Goal: Task Accomplishment & Management: Complete application form

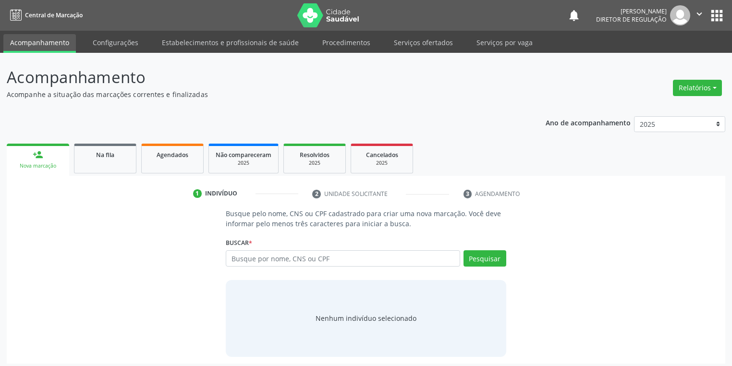
click at [421, 45] on link "Serviços ofertados" at bounding box center [423, 42] width 73 height 17
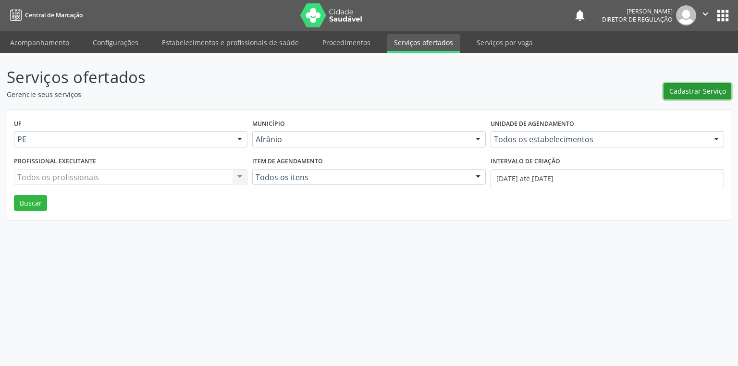
click at [689, 90] on span "Cadastrar Serviço" at bounding box center [697, 91] width 57 height 10
click at [683, 89] on span "Cadastrar Serviço" at bounding box center [697, 91] width 57 height 10
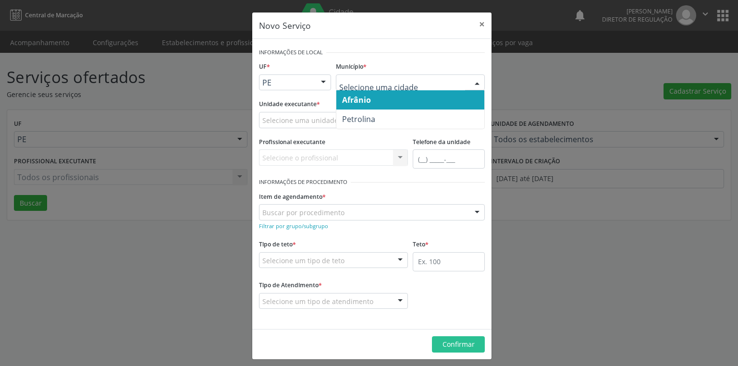
click at [360, 100] on span "Afrânio" at bounding box center [356, 100] width 29 height 11
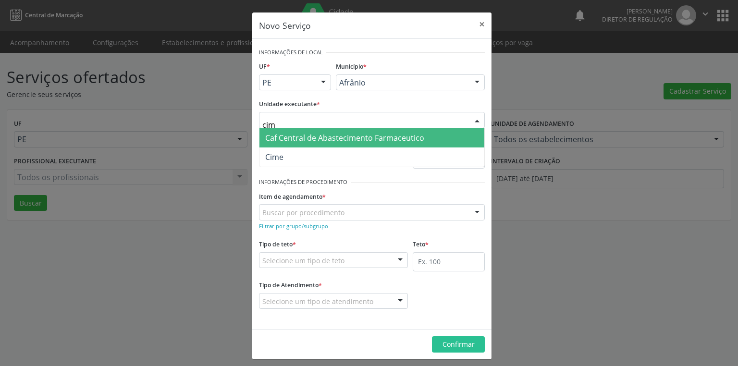
type input "cime"
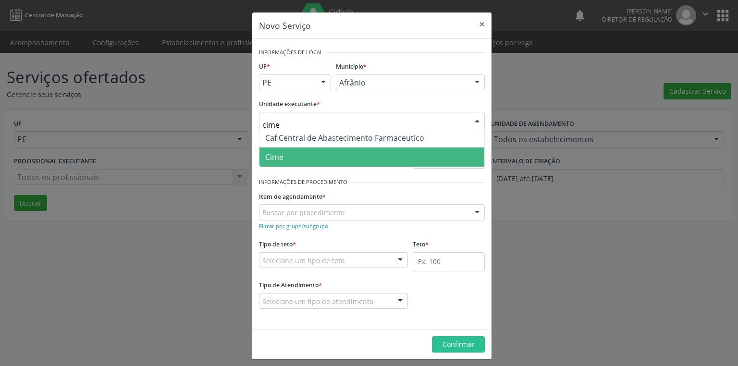
click at [285, 160] on span "Cime" at bounding box center [372, 157] width 225 height 19
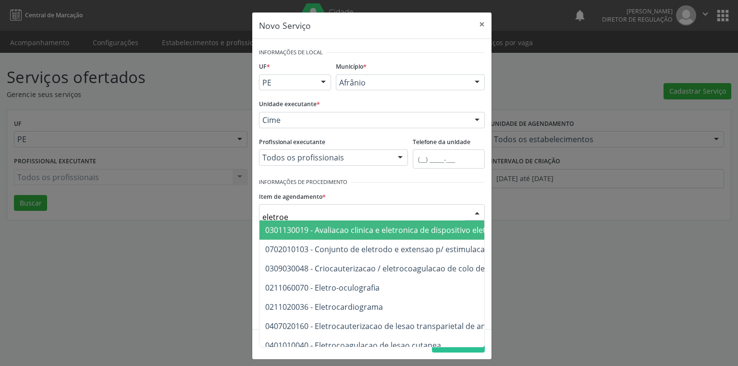
type input "eletroen"
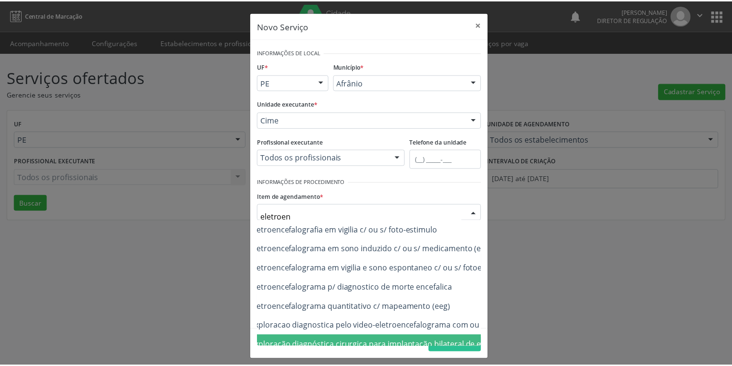
scroll to position [0, 77]
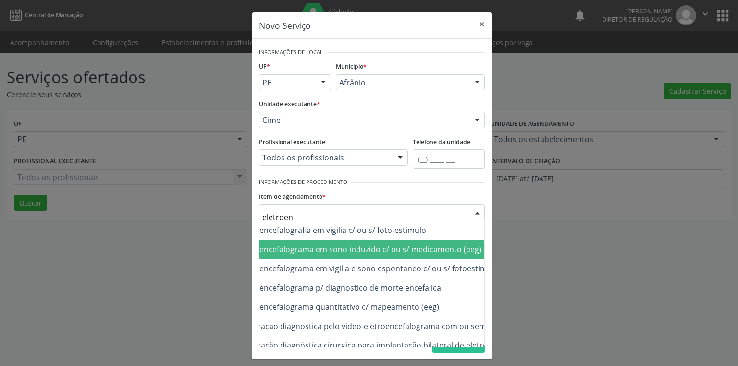
click at [412, 248] on span "0211050032 - Eletroencefalograma em sono induzido c/ ou s/ medicamento (eeg)" at bounding box center [334, 249] width 293 height 11
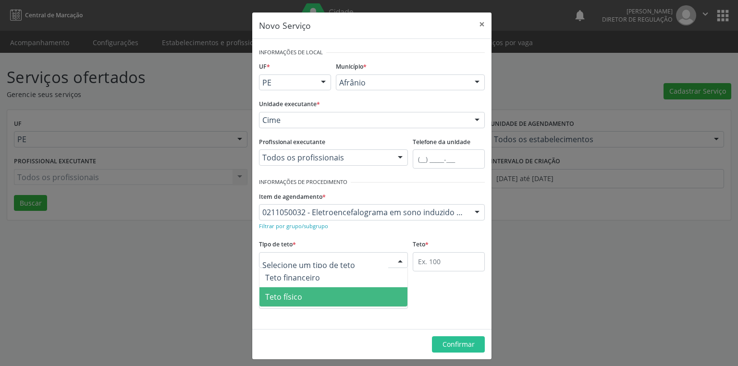
drag, startPoint x: 292, startPoint y: 302, endPoint x: 341, endPoint y: 290, distance: 50.5
click at [294, 302] on span "Teto físico" at bounding box center [334, 296] width 148 height 19
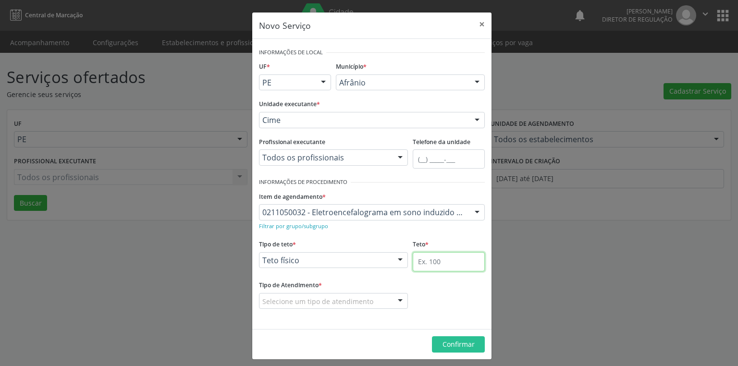
click at [420, 261] on input "text" at bounding box center [449, 261] width 72 height 19
type input "1"
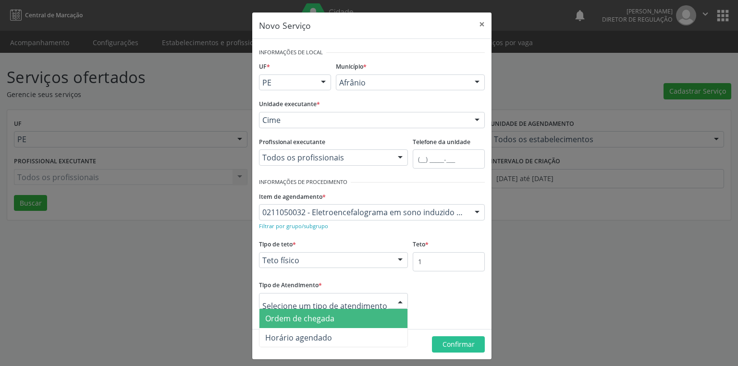
click at [325, 323] on span "Ordem de chegada" at bounding box center [334, 318] width 148 height 19
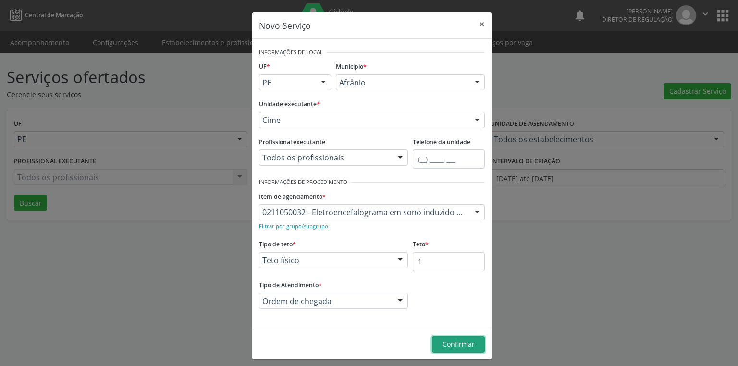
click at [451, 341] on span "Confirmar" at bounding box center [459, 344] width 32 height 9
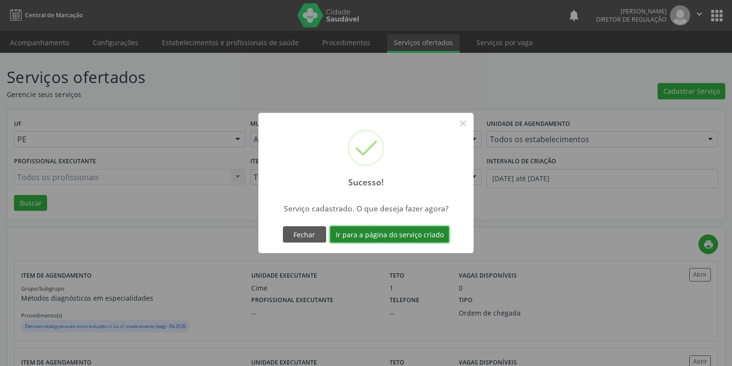
click at [349, 235] on button "Ir para a página do serviço criado" at bounding box center [389, 234] width 119 height 16
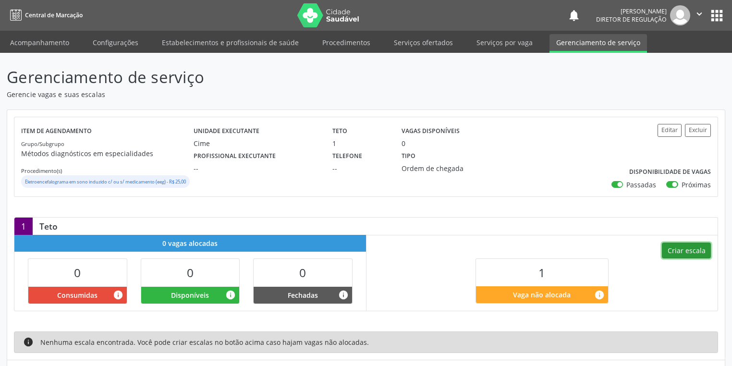
click at [679, 255] on button "Criar escala" at bounding box center [686, 251] width 49 height 16
select select "9"
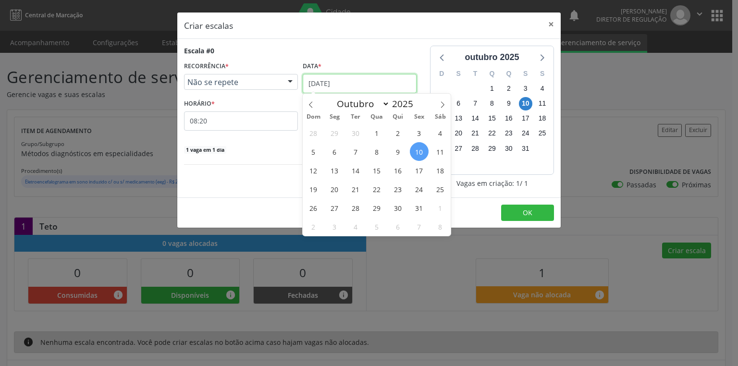
click at [321, 83] on input "[DATE]" at bounding box center [360, 83] width 114 height 19
drag, startPoint x: 356, startPoint y: 172, endPoint x: 313, endPoint y: 158, distance: 44.7
click at [356, 173] on span "14" at bounding box center [356, 170] width 19 height 19
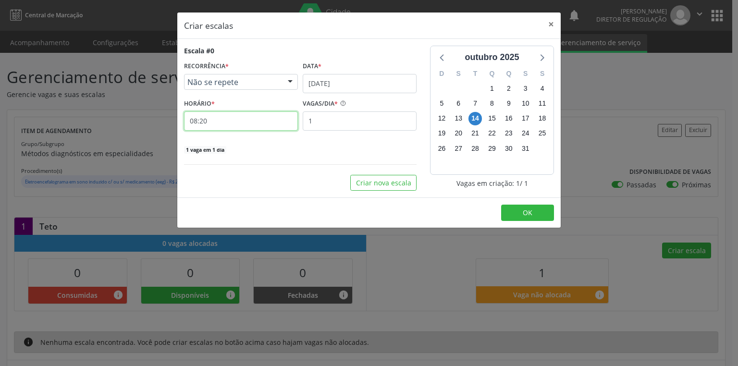
click at [216, 123] on input "08:20" at bounding box center [241, 120] width 114 height 19
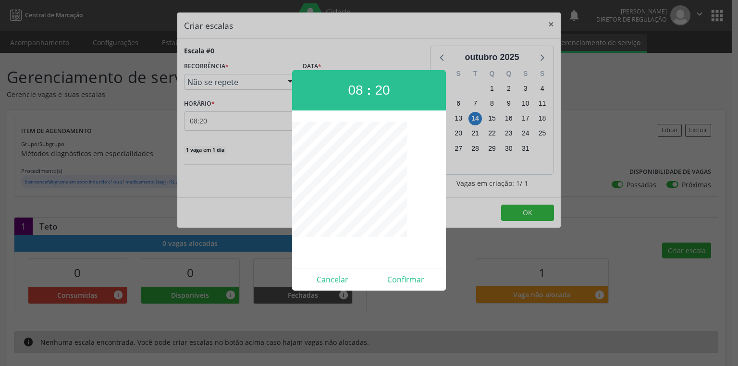
click at [531, 213] on div at bounding box center [369, 183] width 738 height 366
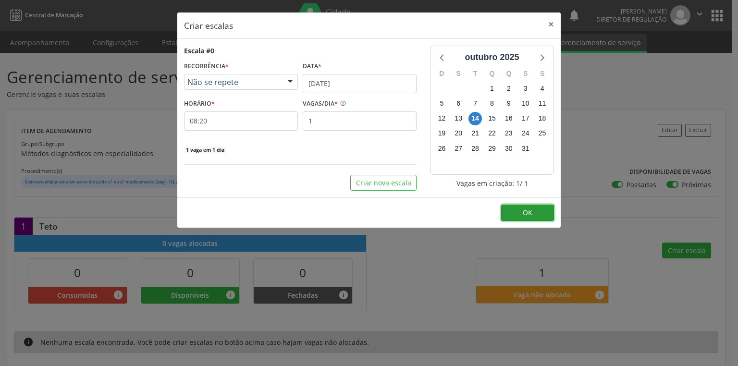
click at [531, 213] on span "OK" at bounding box center [528, 212] width 10 height 9
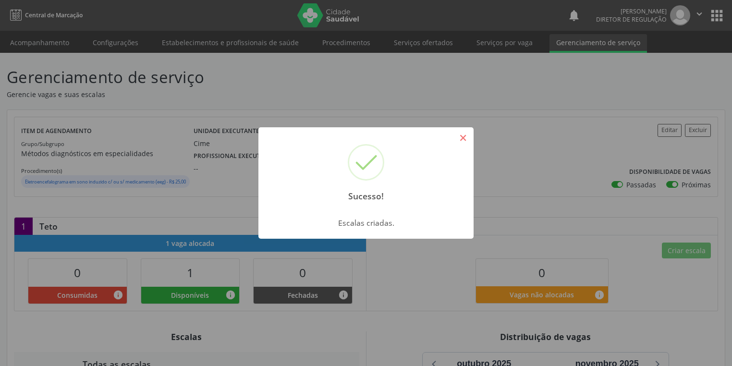
click at [465, 135] on button "×" at bounding box center [463, 138] width 16 height 16
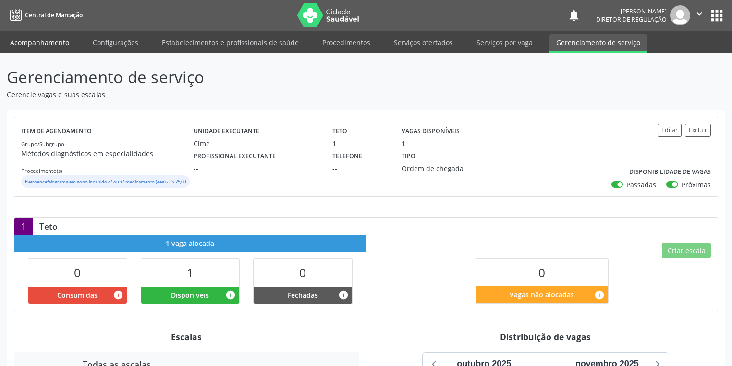
click at [27, 40] on link "Acompanhamento" at bounding box center [39, 42] width 73 height 17
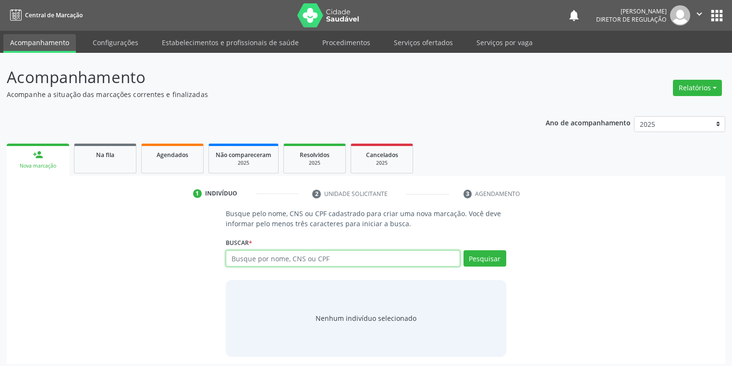
click at [240, 260] on input "text" at bounding box center [343, 258] width 235 height 16
type input "708009348025120"
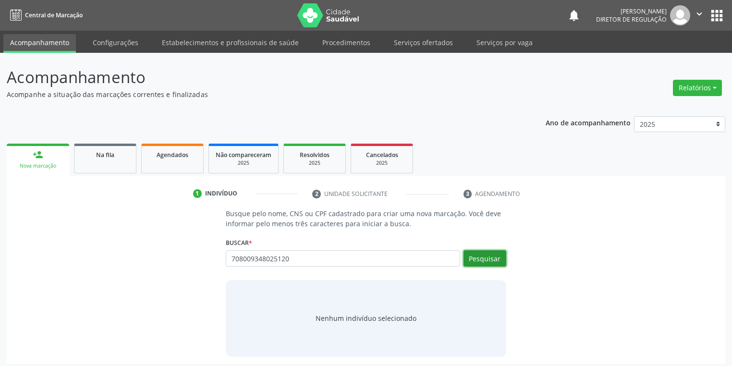
click at [472, 254] on button "Pesquisar" at bounding box center [485, 258] width 43 height 16
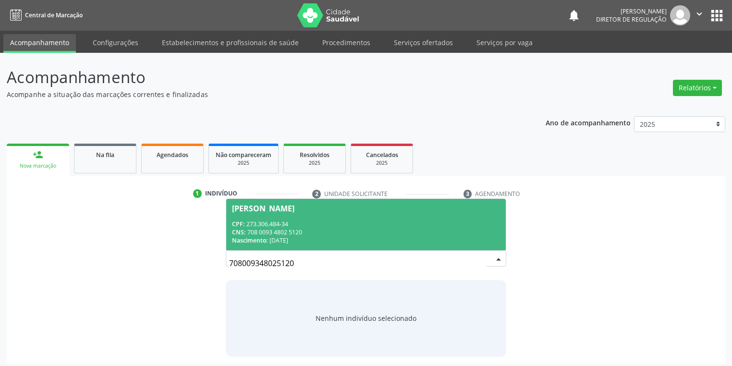
click at [291, 227] on div "CPF: 273.306.484-34" at bounding box center [366, 224] width 268 height 8
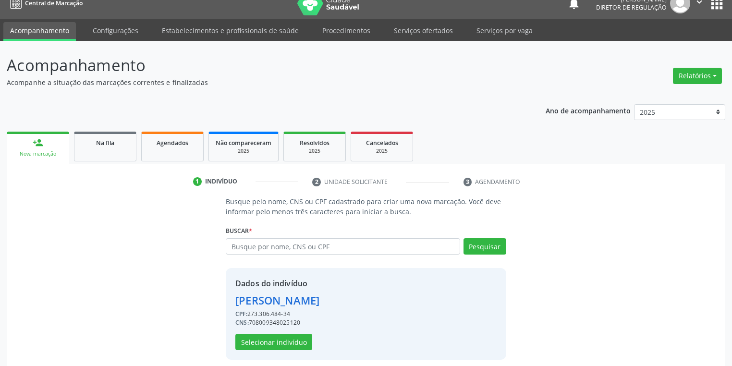
scroll to position [18, 0]
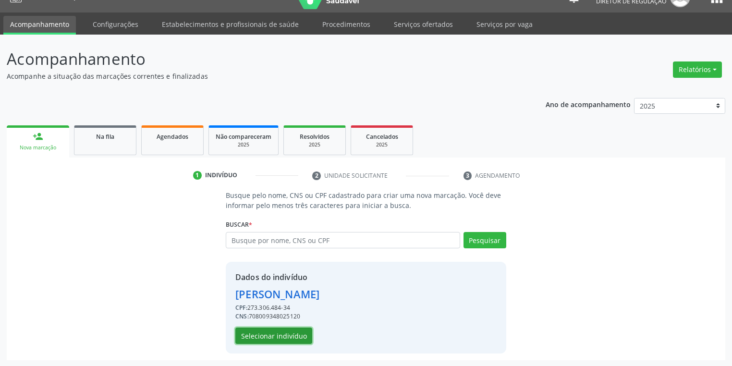
click at [262, 334] on button "Selecionar indivíduo" at bounding box center [273, 336] width 77 height 16
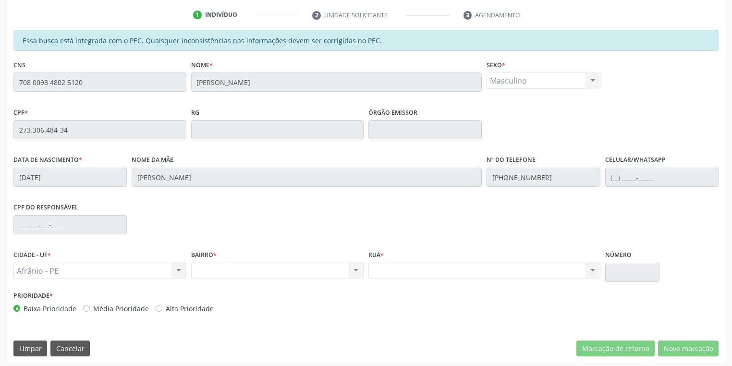
scroll to position [182, 0]
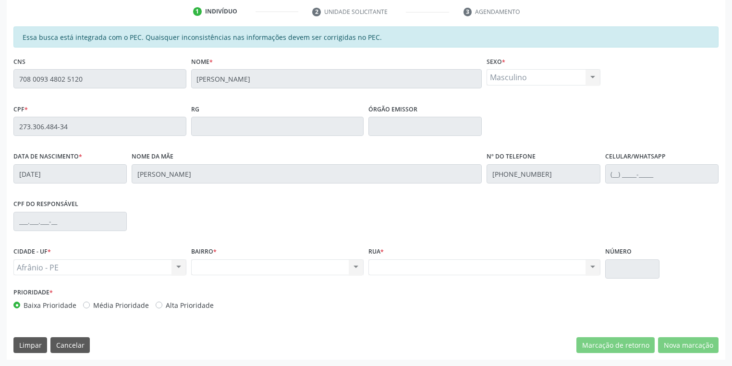
click at [0, 87] on div "Acompanhamento Acompanhe a situação das marcações correntes e finalizadas Relat…" at bounding box center [366, 119] width 732 height 496
click at [0, 93] on div "Acompanhamento Acompanhe a situação das marcações correntes e finalizadas Relat…" at bounding box center [366, 119] width 732 height 496
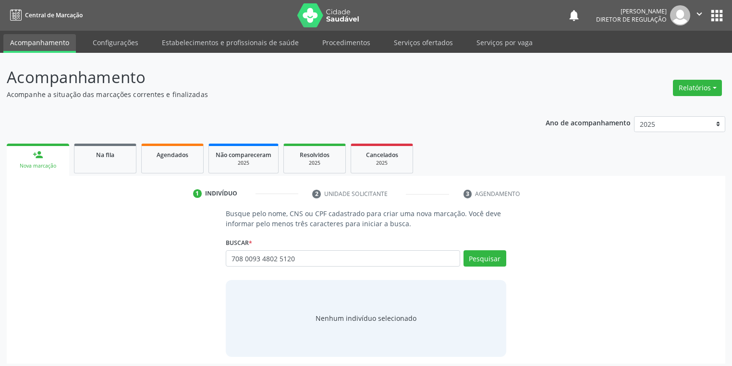
type input "708 0093 4802 5120"
drag, startPoint x: 486, startPoint y: 271, endPoint x: 492, endPoint y: 269, distance: 6.1
click at [489, 269] on div "Pesquisar" at bounding box center [483, 261] width 46 height 23
click at [491, 263] on button "Pesquisar" at bounding box center [485, 258] width 43 height 16
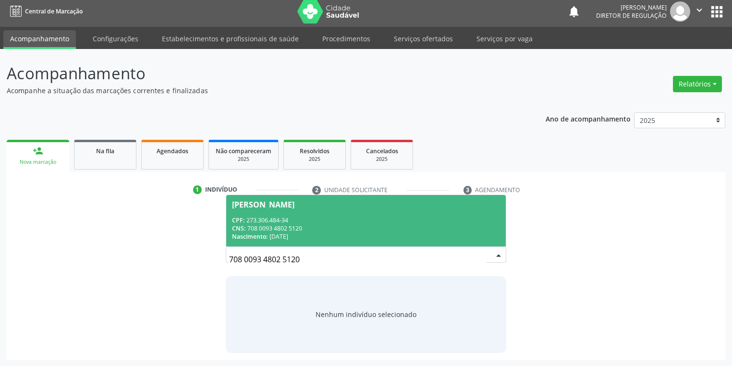
click at [295, 208] on div "[PERSON_NAME]" at bounding box center [263, 205] width 62 height 8
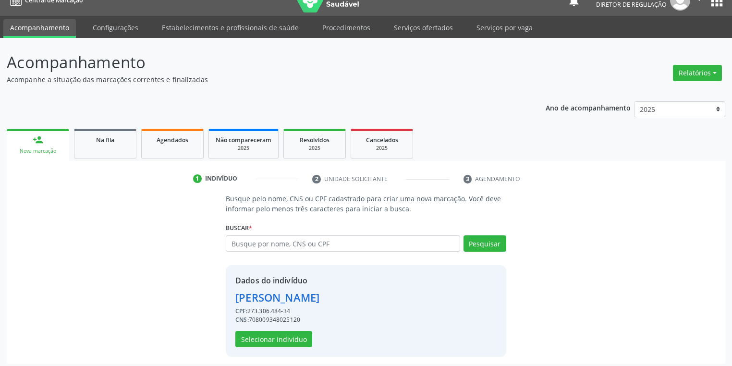
scroll to position [18, 0]
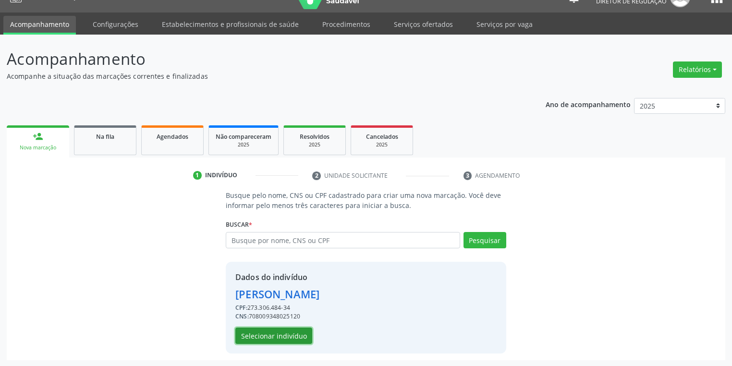
click at [280, 333] on button "Selecionar indivíduo" at bounding box center [273, 336] width 77 height 16
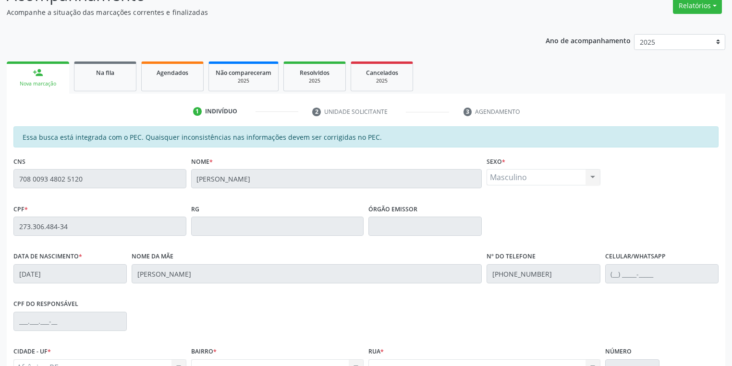
scroll to position [182, 0]
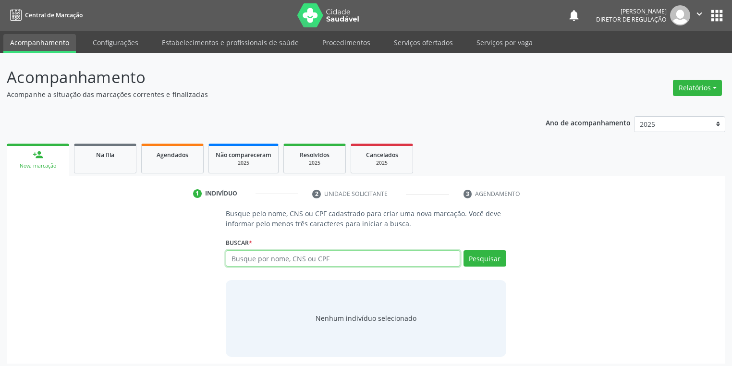
paste input "708 0093 4802 5120"
type input "708 0093 4802 5120"
click at [483, 256] on button "Pesquisar" at bounding box center [485, 258] width 43 height 16
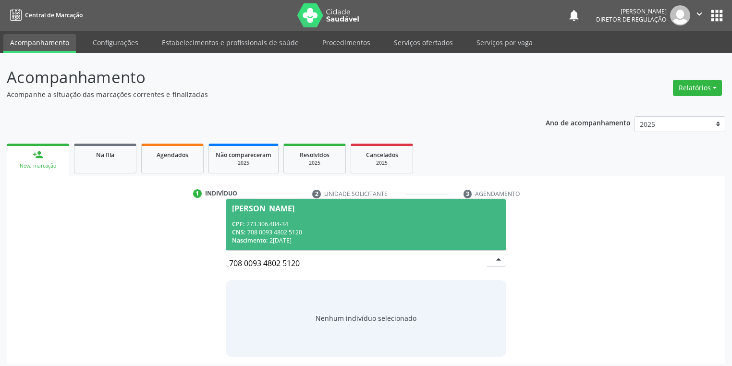
click at [308, 225] on div "CPF: 273.306.484-34" at bounding box center [366, 224] width 268 height 8
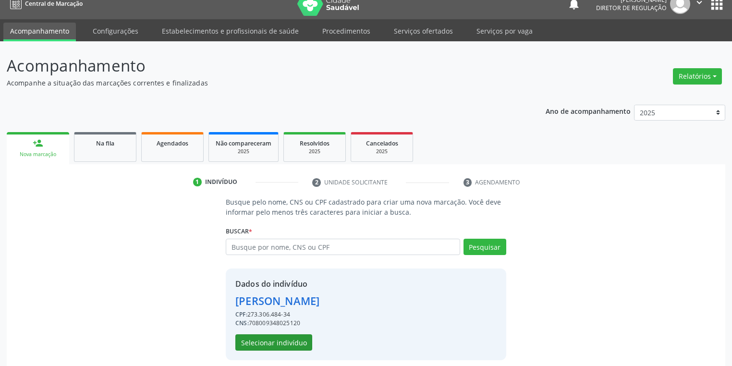
scroll to position [18, 0]
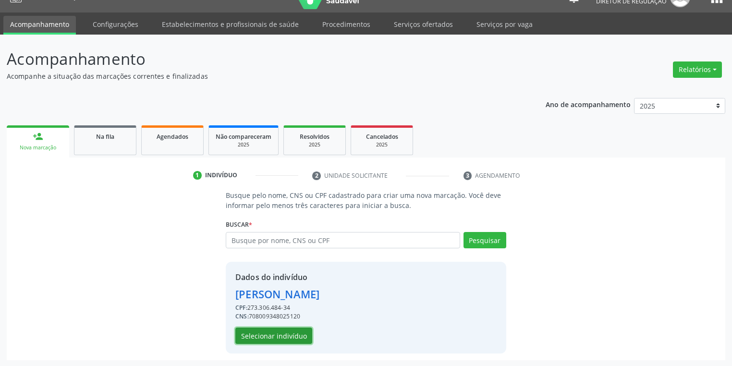
click at [274, 337] on button "Selecionar indivíduo" at bounding box center [273, 336] width 77 height 16
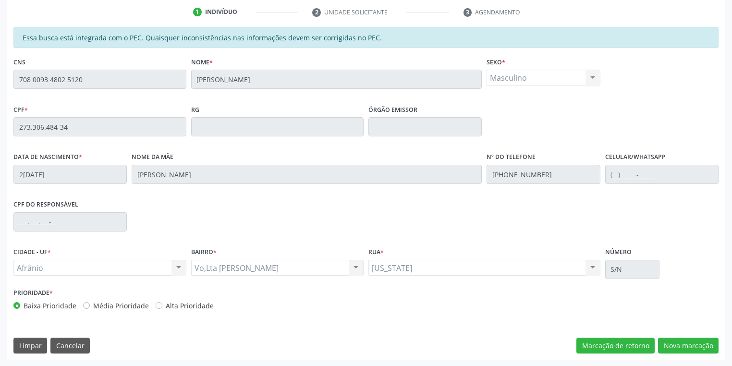
scroll to position [182, 0]
click at [681, 348] on button "Nova marcação" at bounding box center [688, 345] width 61 height 16
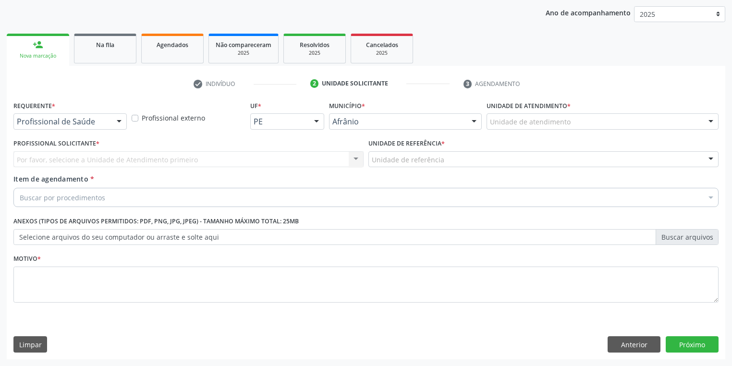
scroll to position [110, 0]
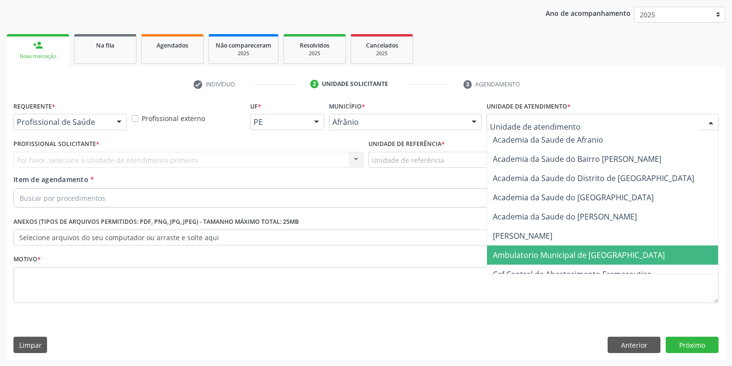
click at [521, 250] on span "Ambulatorio Municipal de [GEOGRAPHIC_DATA]" at bounding box center [579, 255] width 172 height 11
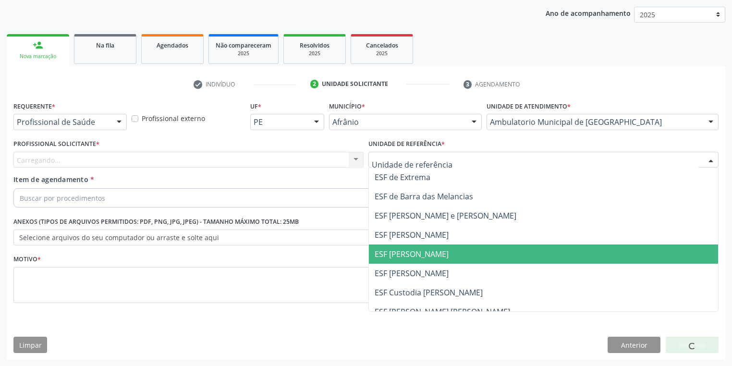
click at [409, 260] on span "ESF [PERSON_NAME]" at bounding box center [543, 254] width 349 height 19
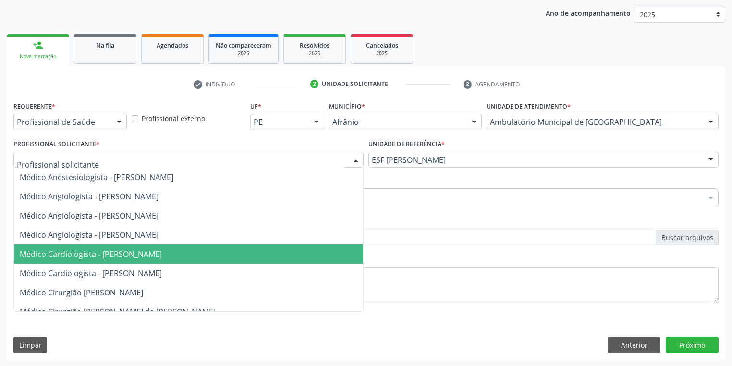
click at [99, 252] on span "Médico Cardiologista - [PERSON_NAME]" at bounding box center [91, 254] width 142 height 11
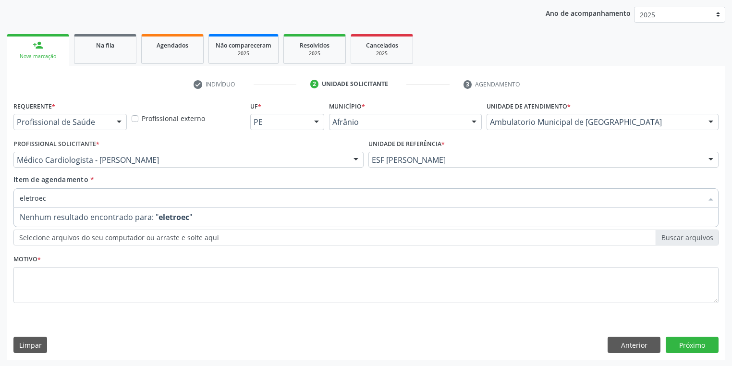
type input "eletroe"
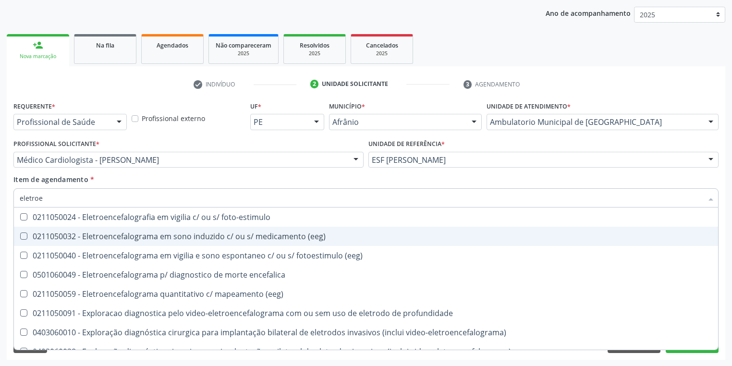
click at [75, 234] on div "0211050032 - Eletroencefalograma em sono induzido c/ ou s/ medicamento (eeg)" at bounding box center [366, 237] width 693 height 8
checkbox \(eeg\) "true"
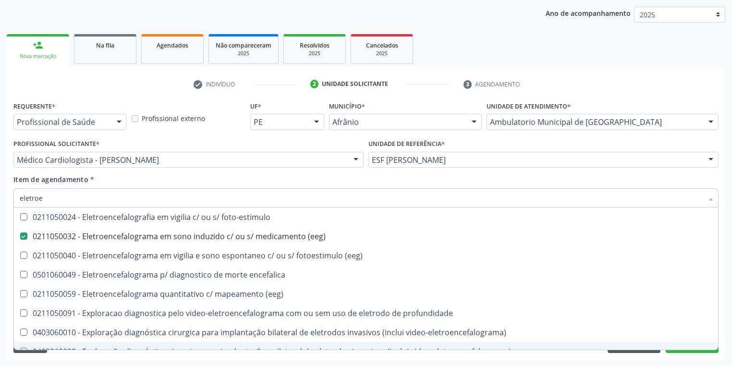
click at [66, 361] on div "Acompanhamento Acompanhe a situação das marcações correntes e finalizadas Relat…" at bounding box center [366, 154] width 732 height 423
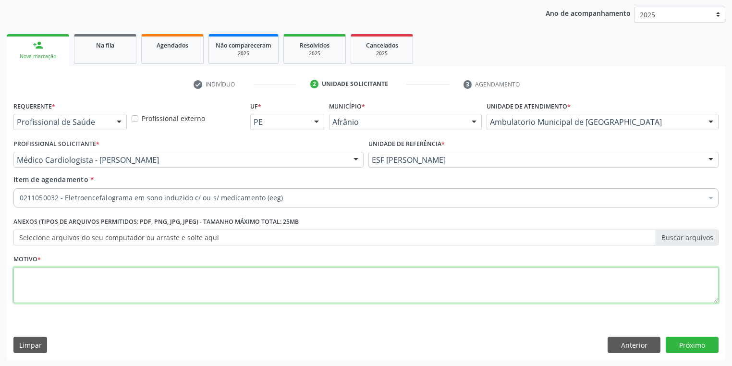
click at [32, 288] on textarea at bounding box center [366, 285] width 706 height 37
type textarea "*"
click at [691, 344] on button "Próximo" at bounding box center [692, 345] width 53 height 16
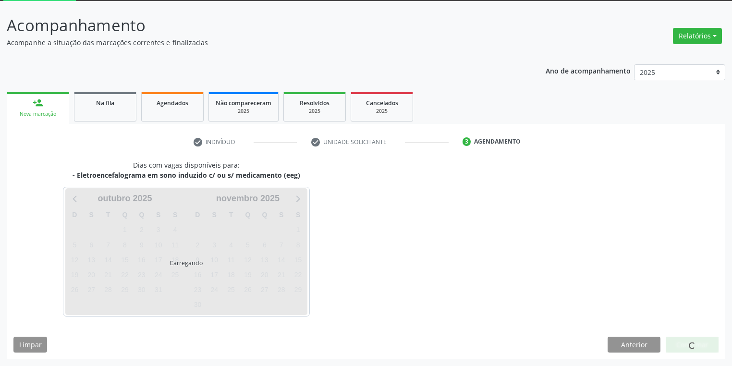
scroll to position [51, 0]
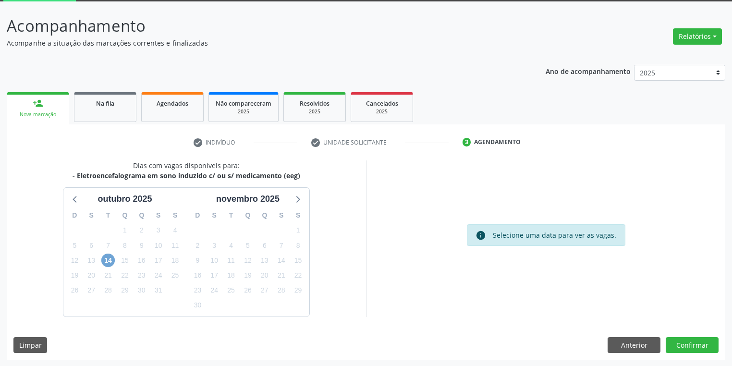
click at [102, 258] on span "14" at bounding box center [107, 260] width 13 height 13
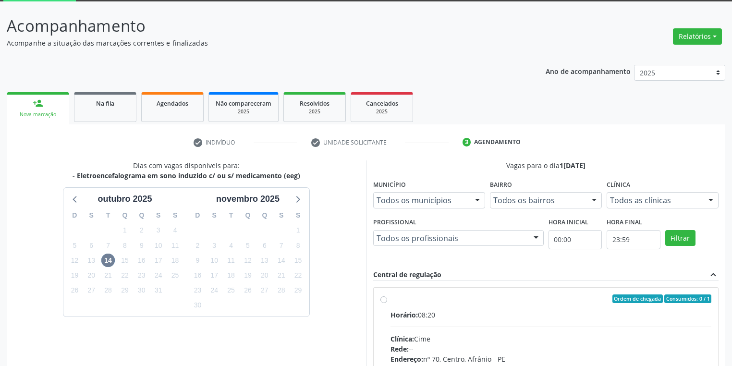
click at [387, 303] on input "Ordem de chegada Consumidos: 0 / 1 Horário: 08:20 Clínica: Cime Rede: -- Endere…" at bounding box center [384, 299] width 7 height 9
radio input "true"
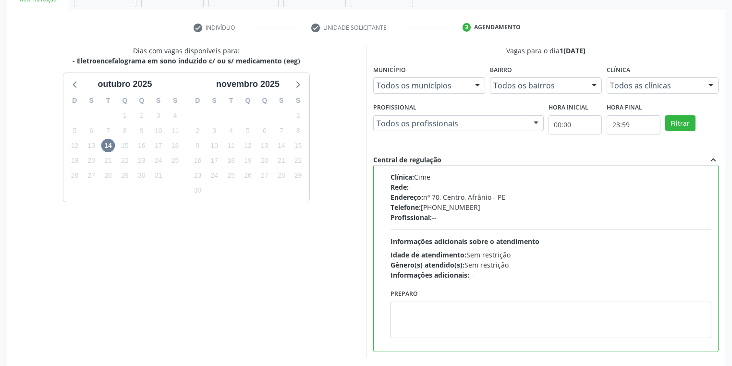
scroll to position [208, 0]
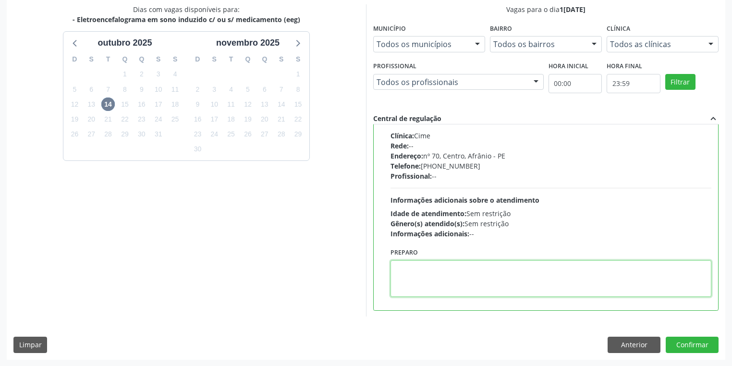
click at [426, 275] on textarea at bounding box center [551, 278] width 321 height 37
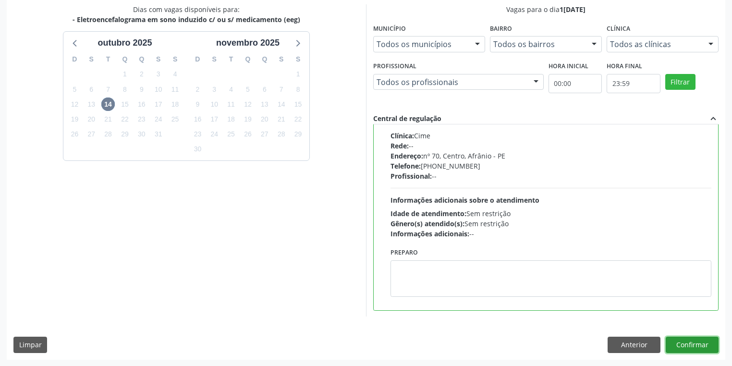
click at [690, 346] on button "Confirmar" at bounding box center [692, 345] width 53 height 16
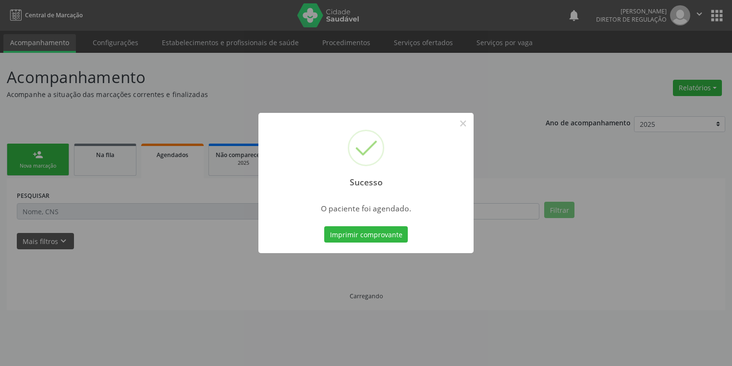
scroll to position [0, 0]
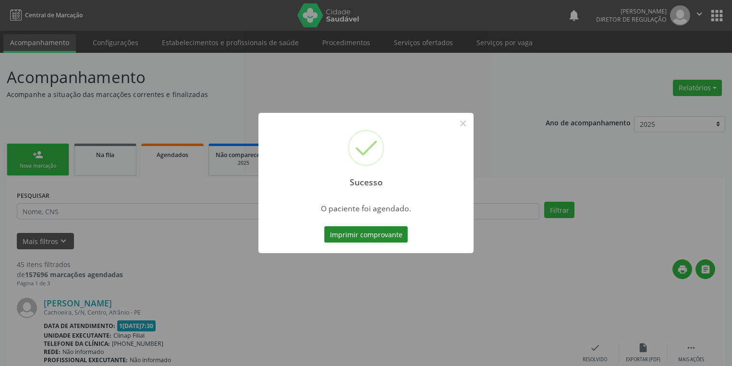
click at [395, 238] on button "Imprimir comprovante" at bounding box center [366, 234] width 84 height 16
